Goal: Task Accomplishment & Management: Manage account settings

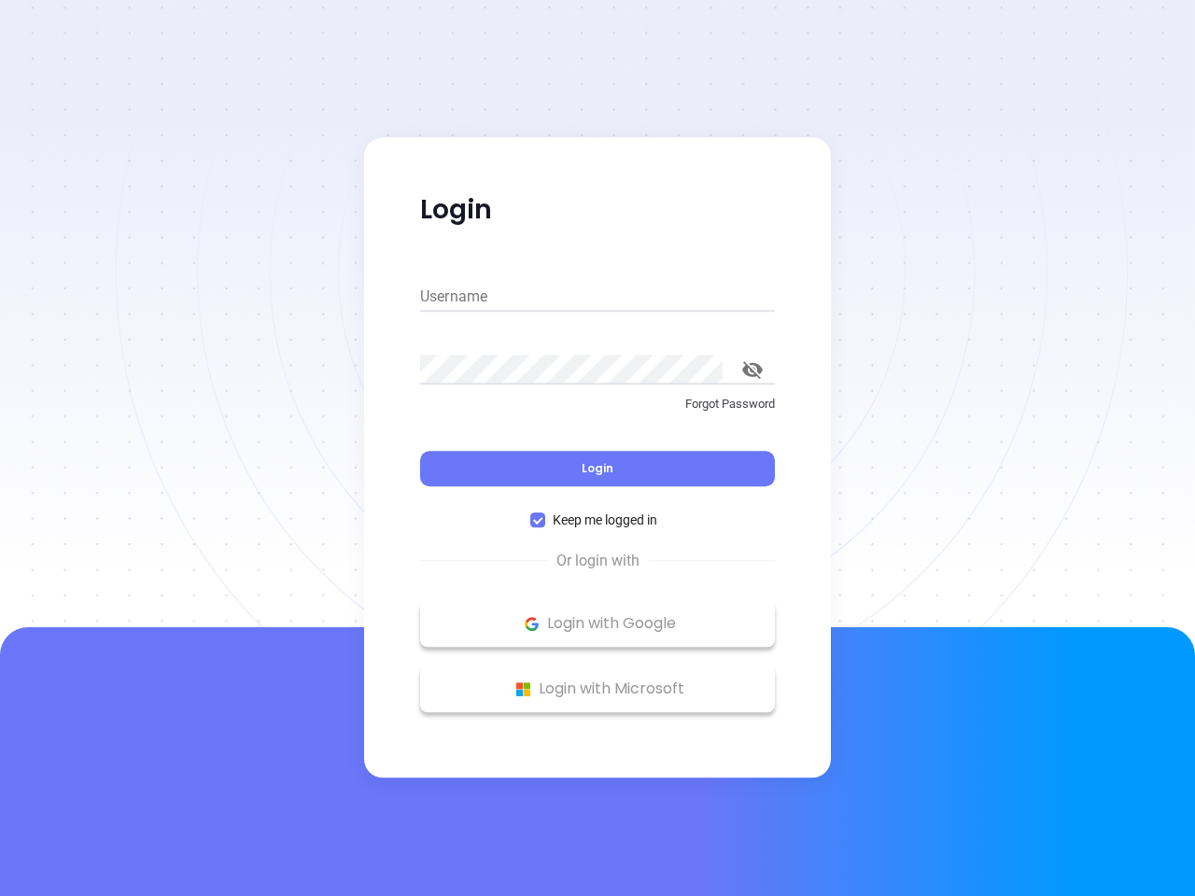
click at [598, 448] on div "Login" at bounding box center [597, 458] width 355 height 58
click at [598, 297] on input "Username" at bounding box center [597, 297] width 355 height 30
click at [753, 370] on icon "toggle password visibility" at bounding box center [752, 370] width 21 height 18
click at [598, 469] on span "Login" at bounding box center [598, 468] width 32 height 16
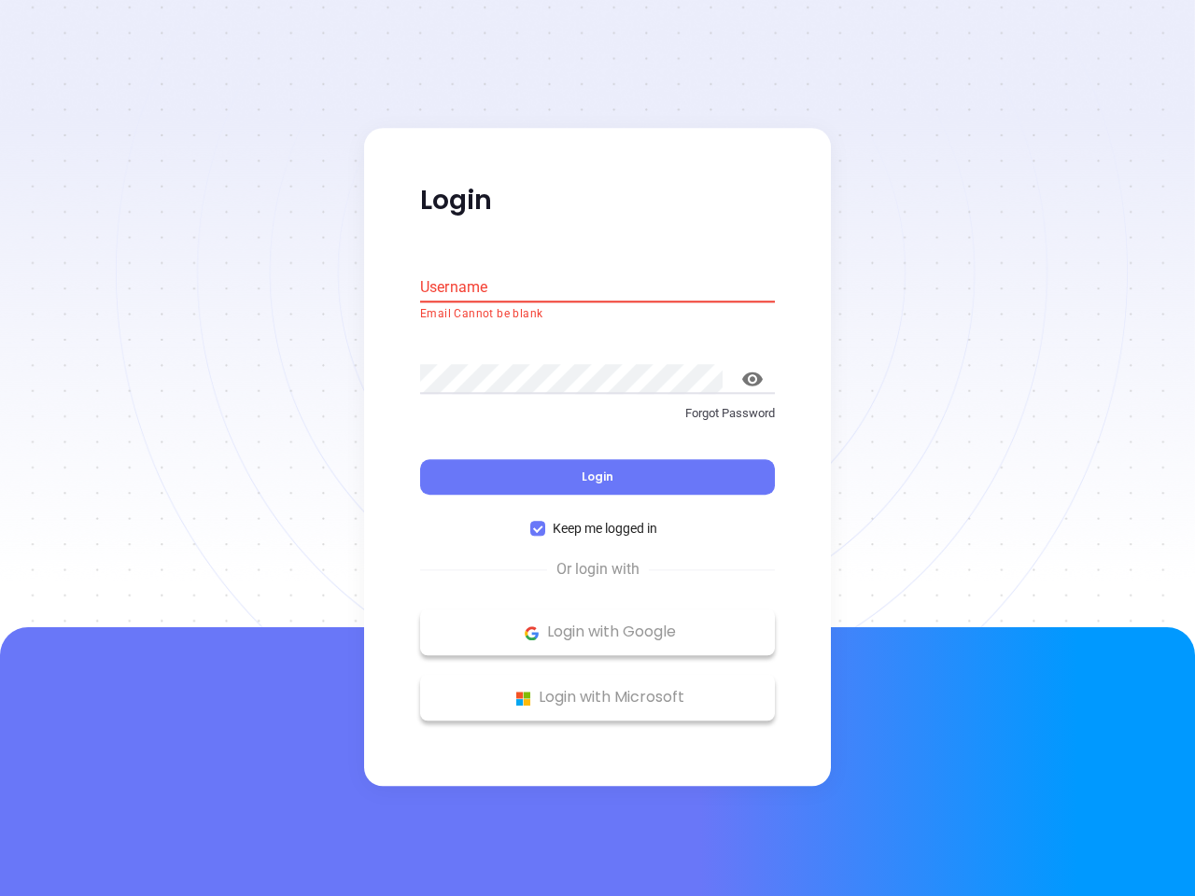
click at [598, 520] on span "Keep me logged in" at bounding box center [605, 529] width 120 height 21
click at [545, 522] on input "Keep me logged in" at bounding box center [537, 529] width 15 height 15
checkbox input "false"
click at [598, 624] on p "Login with Google" at bounding box center [597, 633] width 336 height 28
click at [598, 689] on p "Login with Microsoft" at bounding box center [597, 698] width 336 height 28
